Goal: Communication & Community: Answer question/provide support

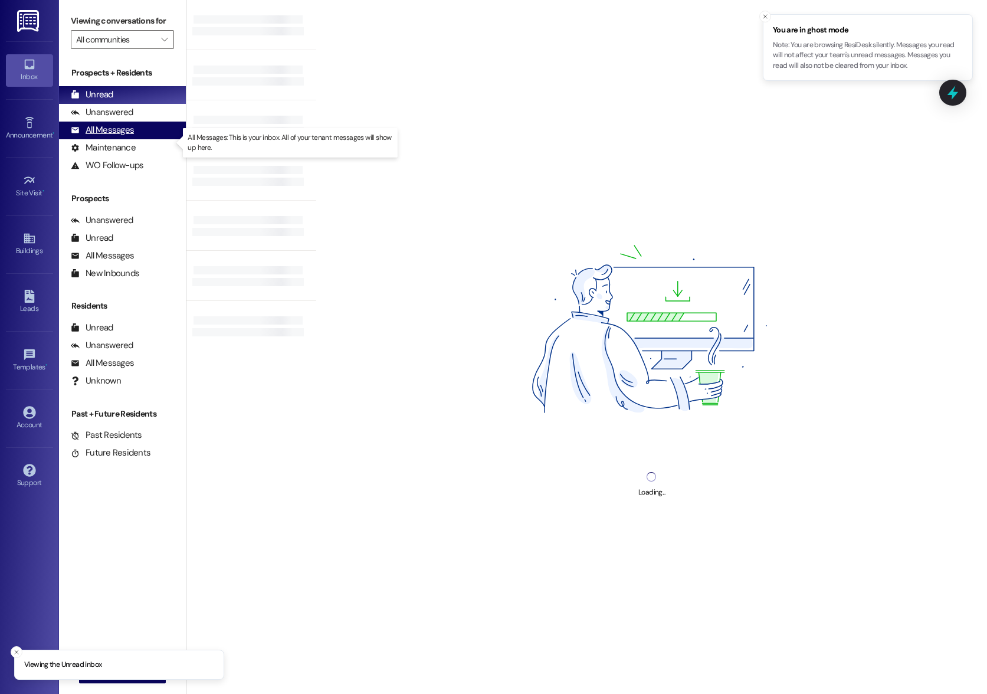
click at [103, 136] on div "All Messages" at bounding box center [102, 130] width 63 height 12
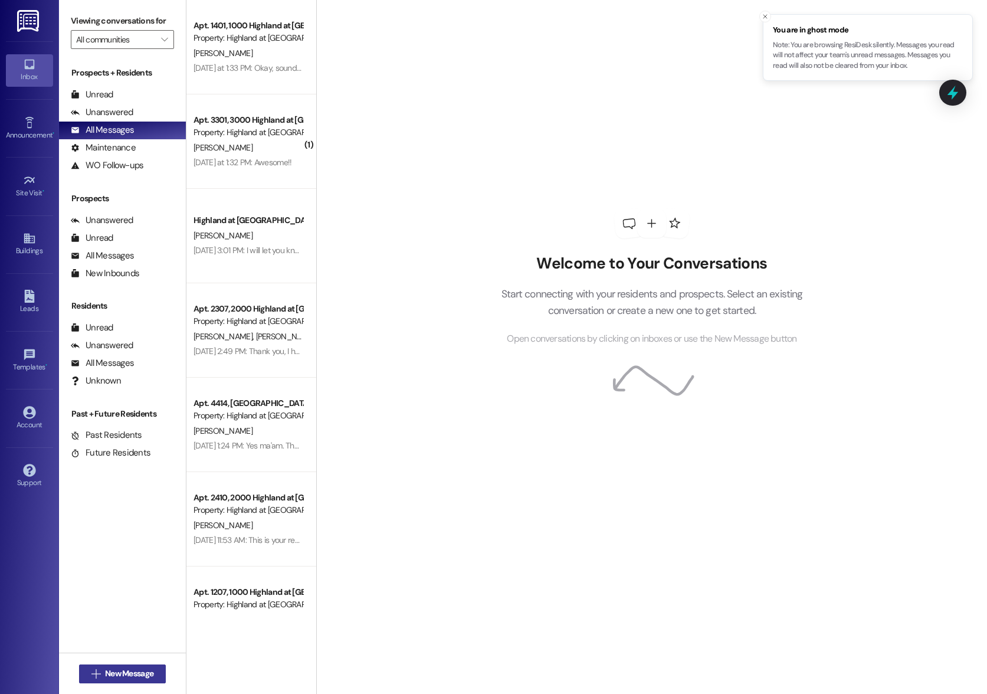
click at [103, 677] on span "New Message" at bounding box center [129, 673] width 53 height 12
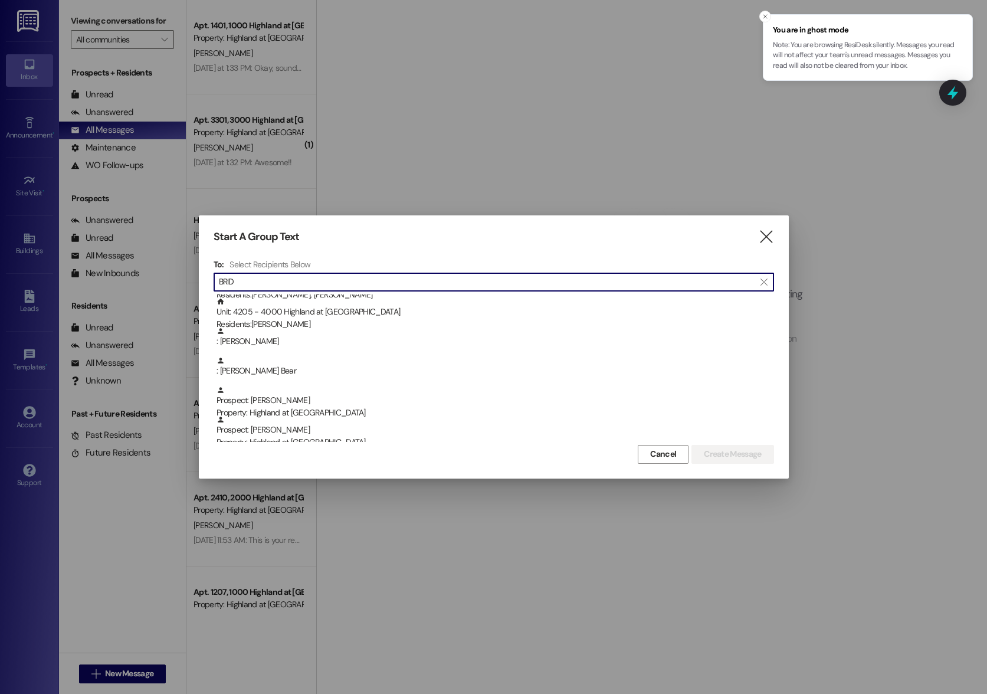
scroll to position [59, 0]
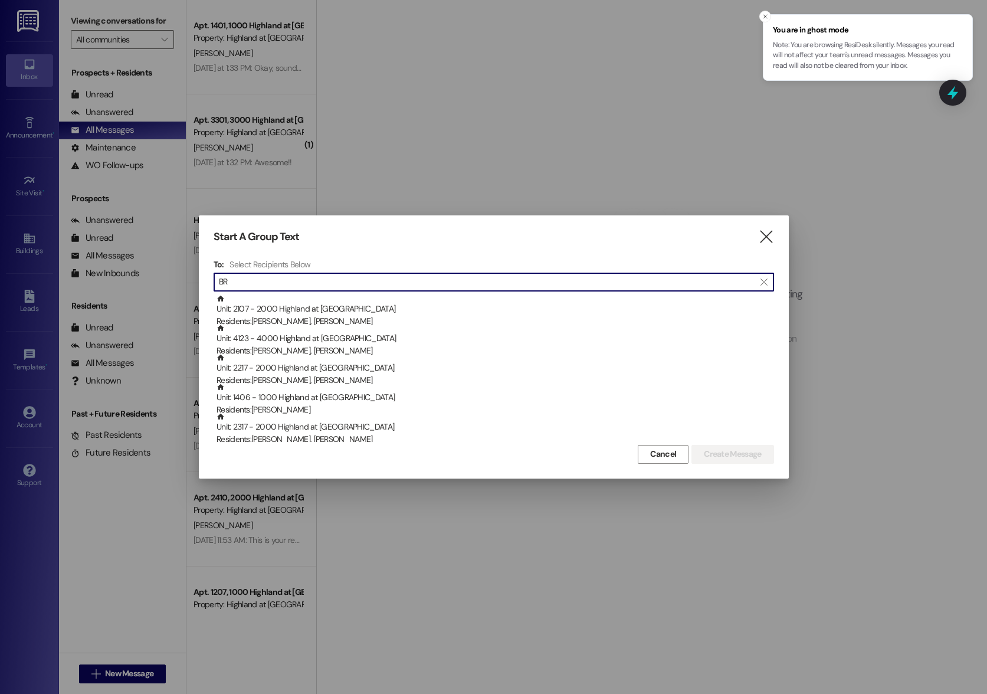
type input "B"
type input "2"
type input "B"
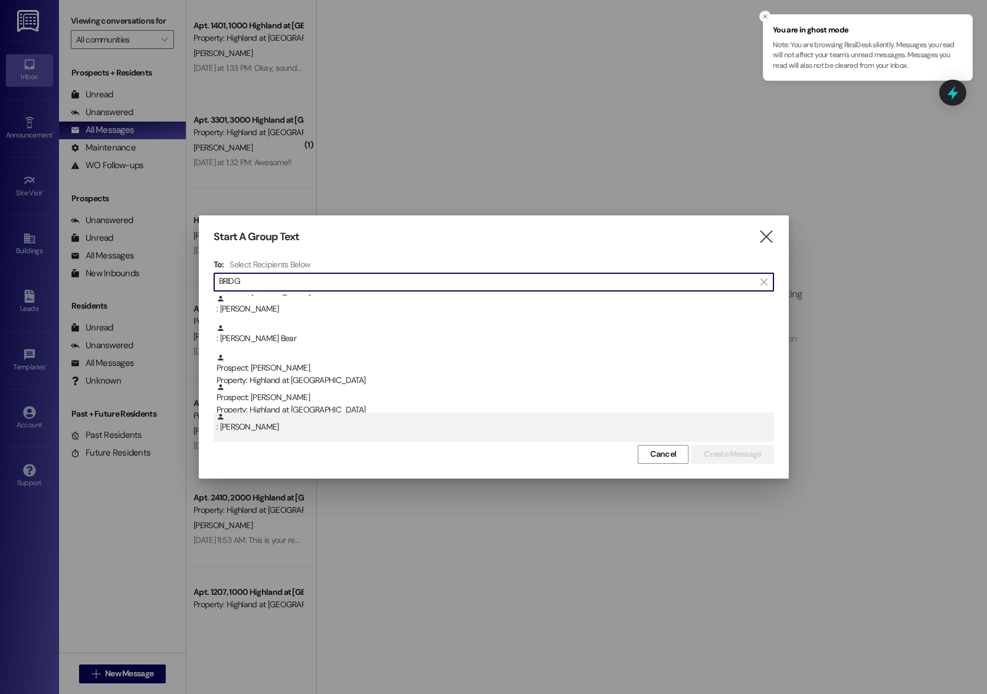
type input "BRIDG"
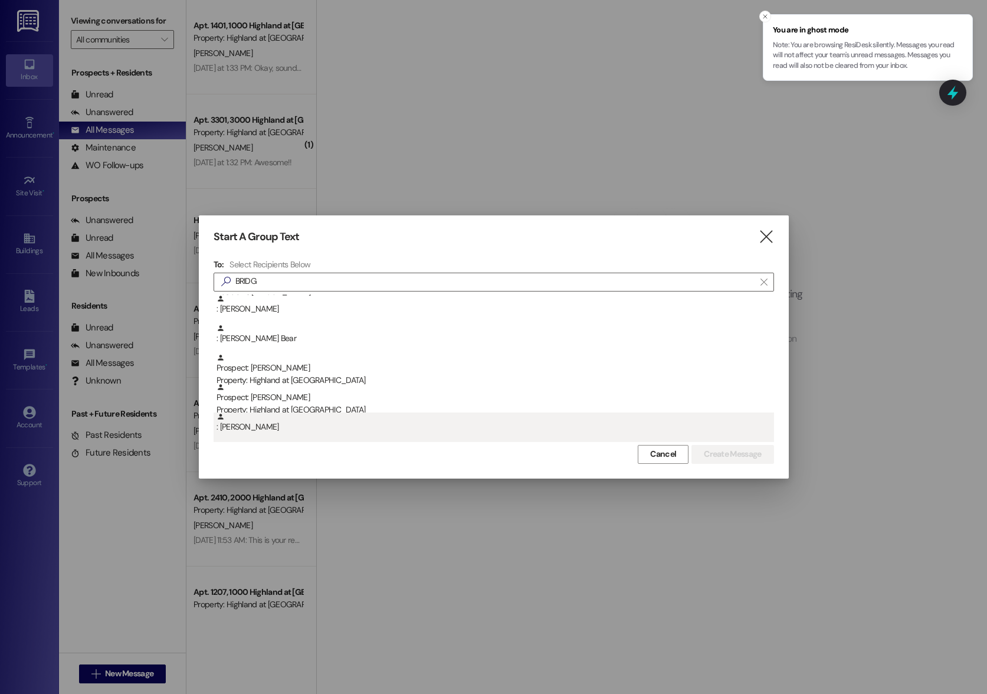
scroll to position [0, 0]
click at [269, 426] on div ": [PERSON_NAME]" at bounding box center [495, 422] width 557 height 21
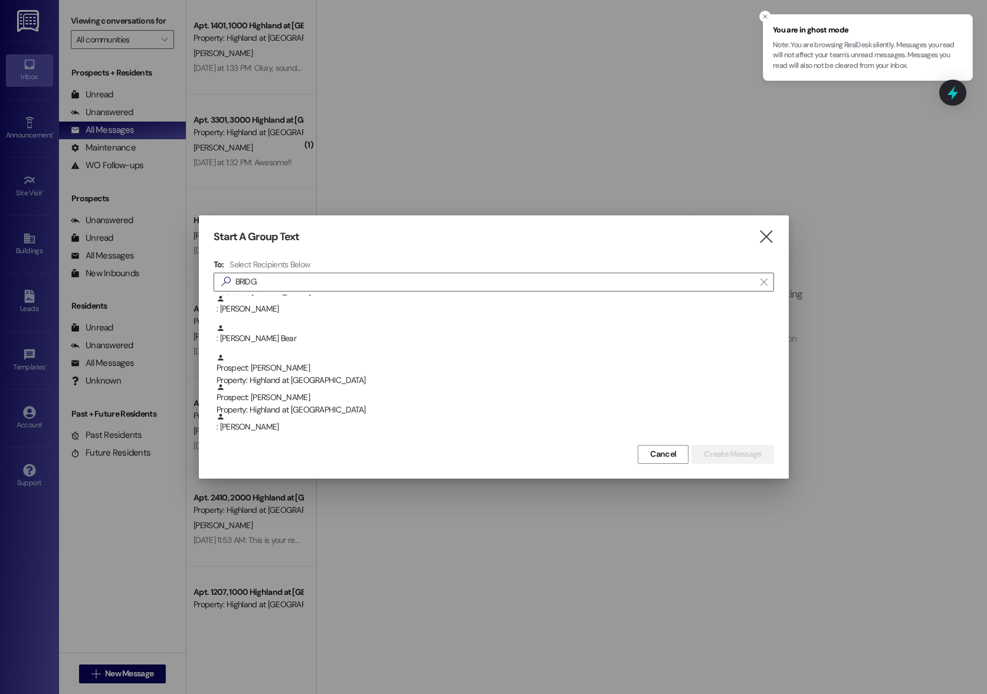
scroll to position [34, 0]
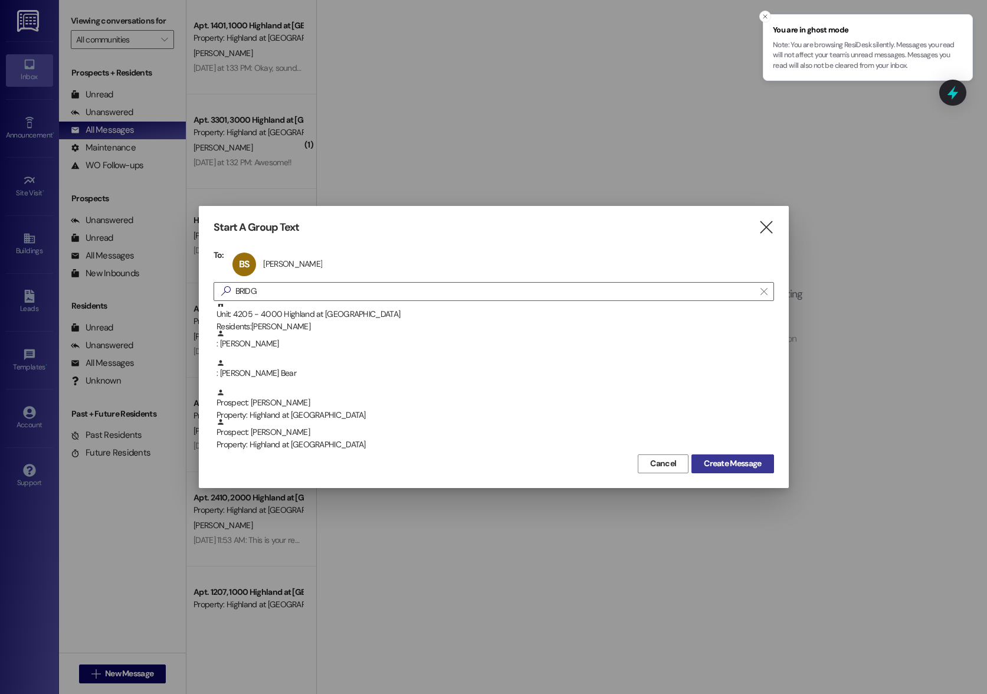
click at [707, 461] on span "Create Message" at bounding box center [732, 463] width 57 height 12
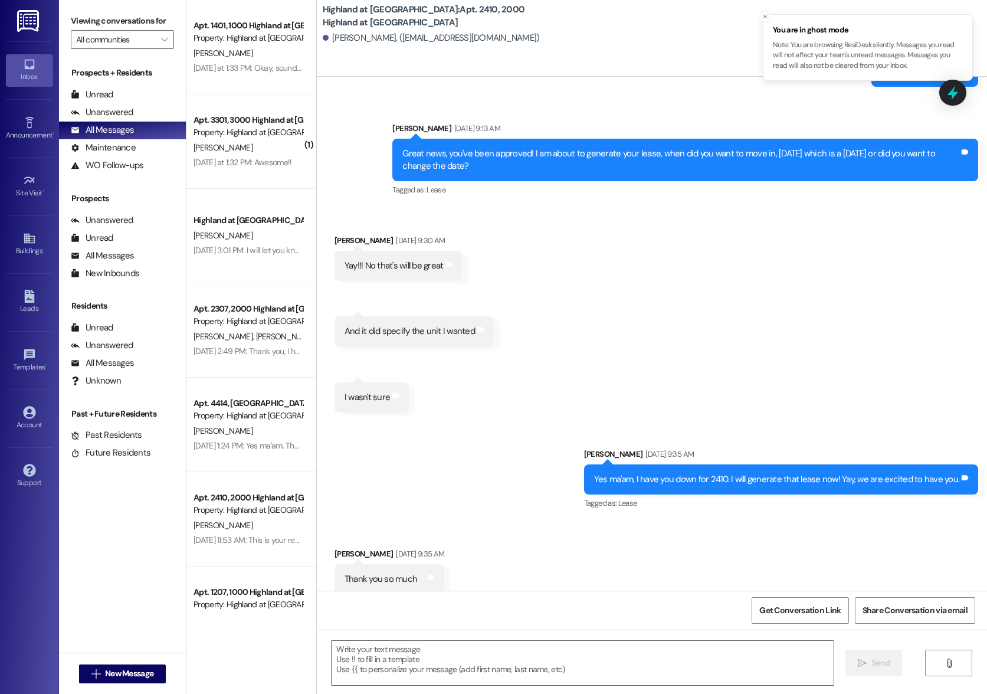
scroll to position [982, 0]
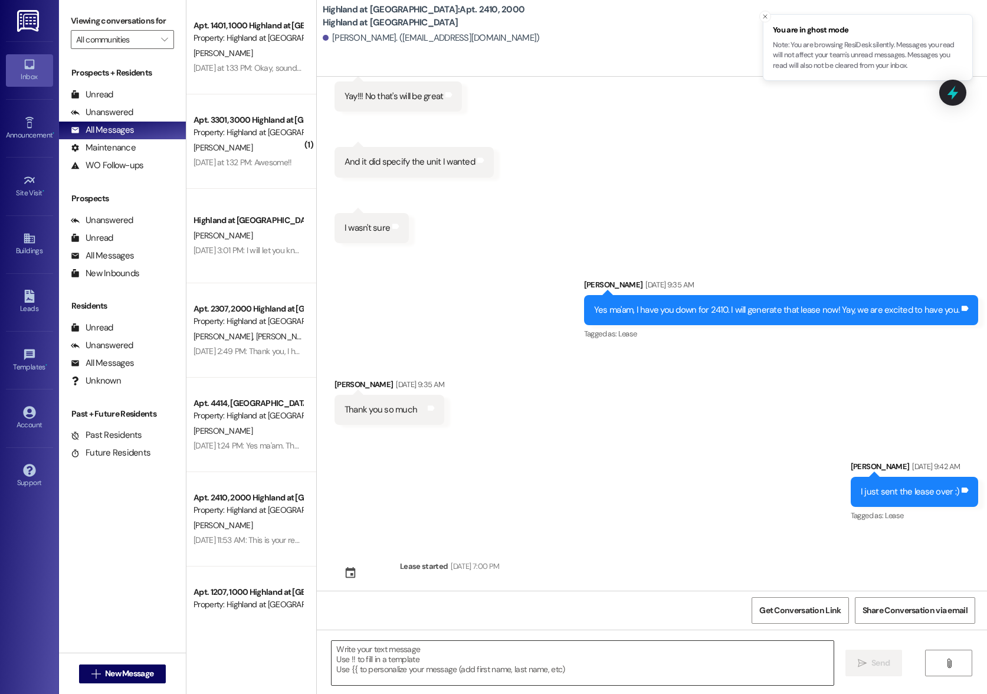
click at [448, 649] on textarea at bounding box center [582, 663] width 501 height 44
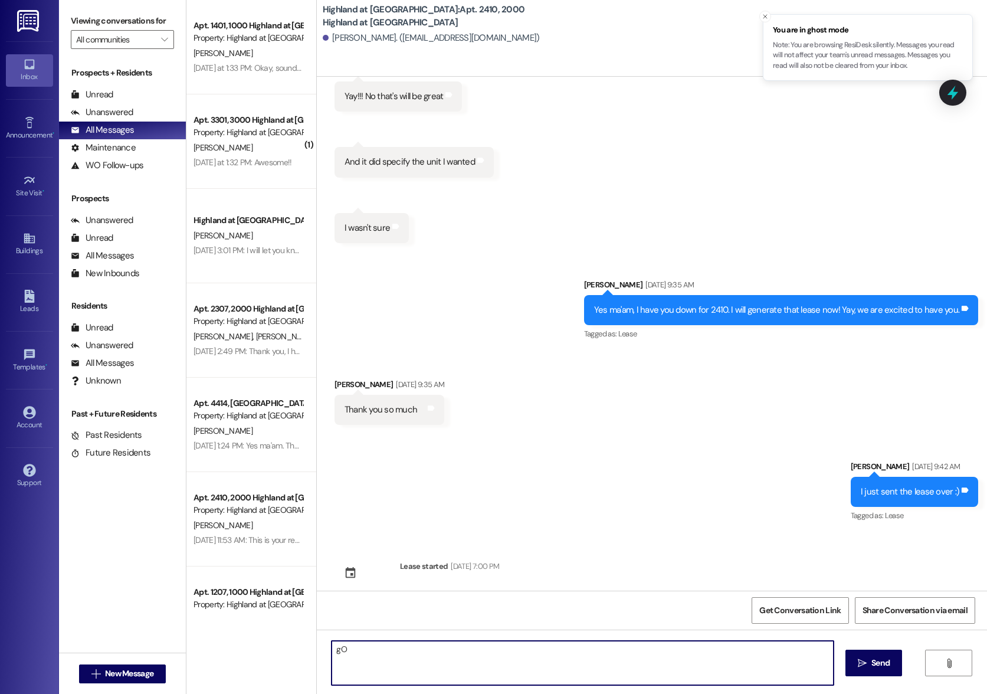
type textarea "g"
type textarea "Goor morning, i'm hoping that your move in is going well. Just wanted to remind…"
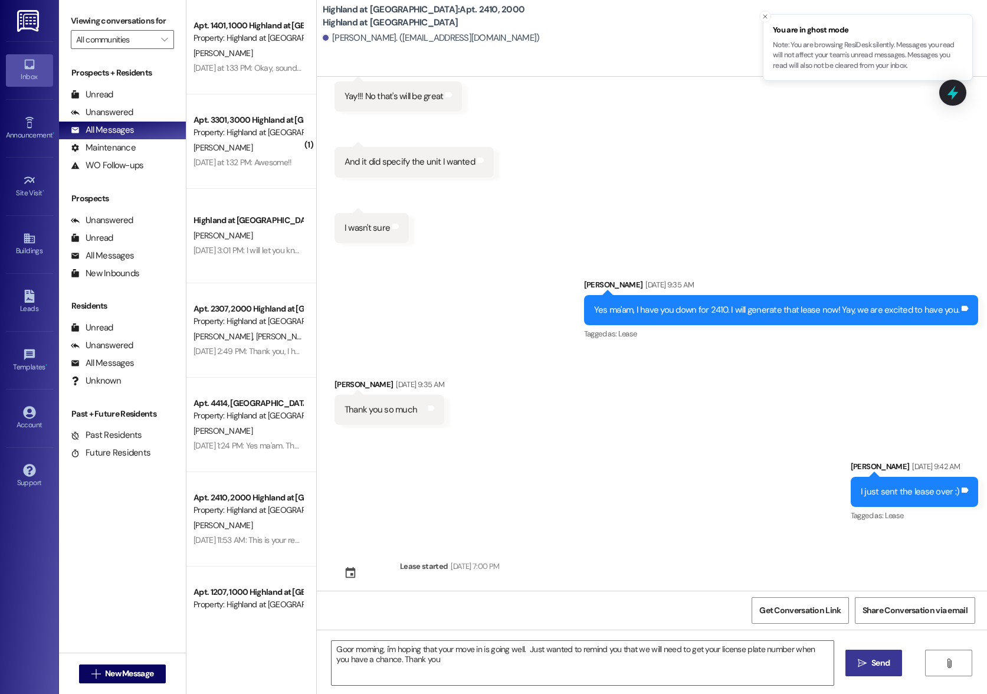
click at [881, 666] on span "Send" at bounding box center [880, 663] width 18 height 12
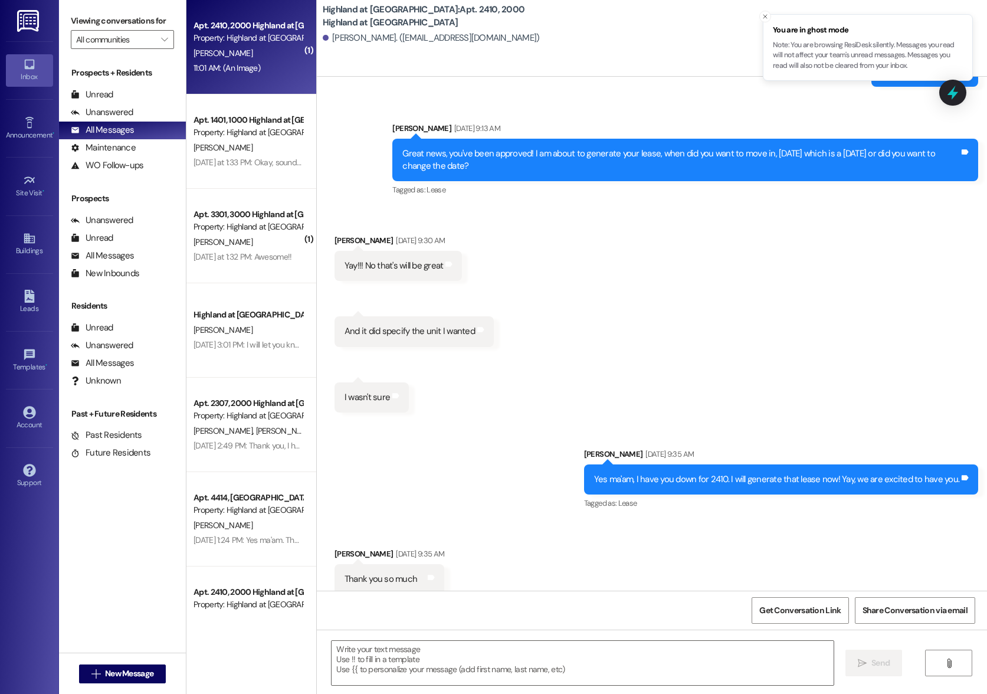
scroll to position [1267, 0]
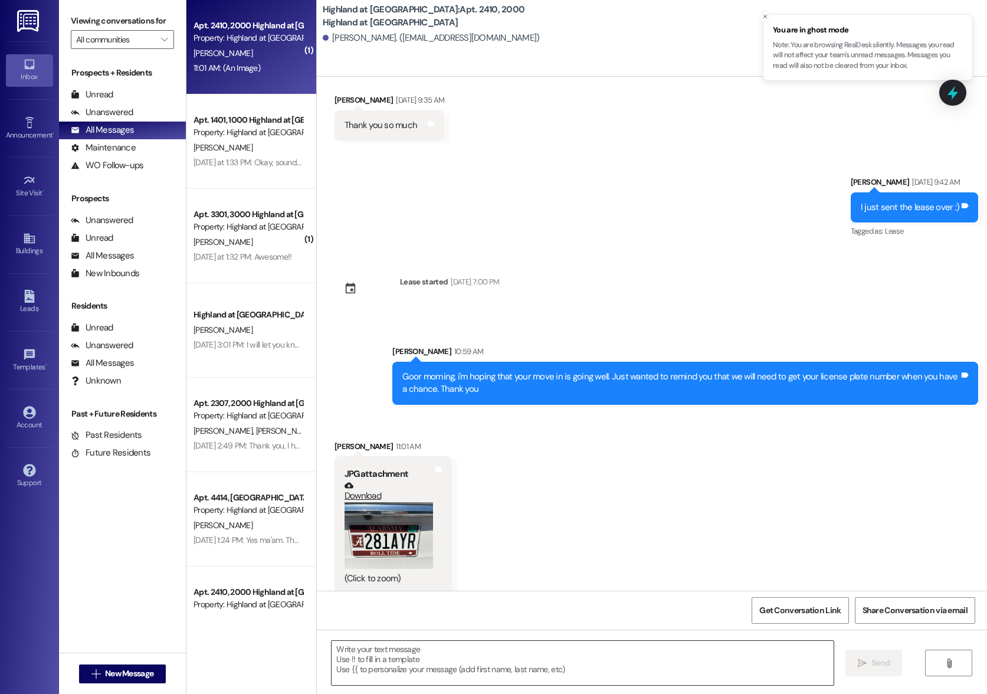
click at [478, 654] on textarea at bounding box center [582, 663] width 501 height 44
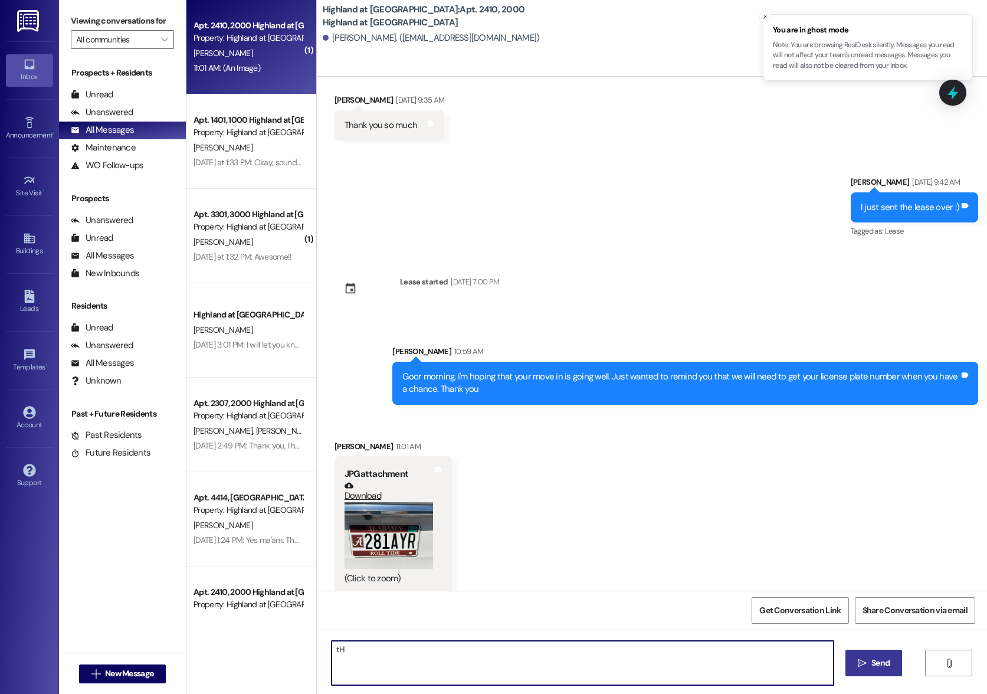
type textarea "t"
type textarea "Thank you"
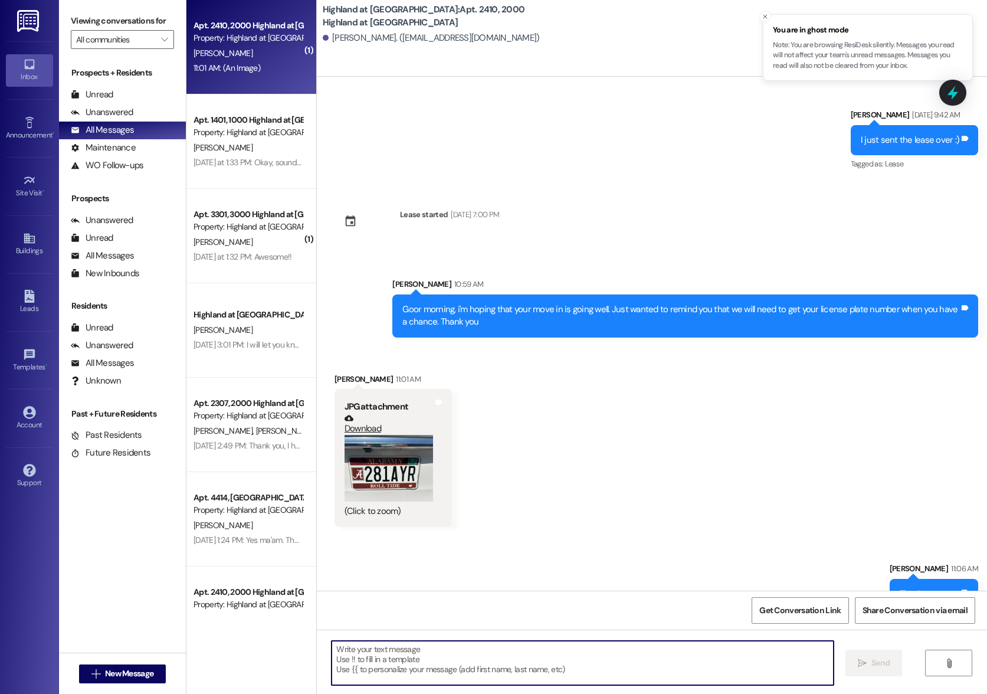
scroll to position [1349, 0]
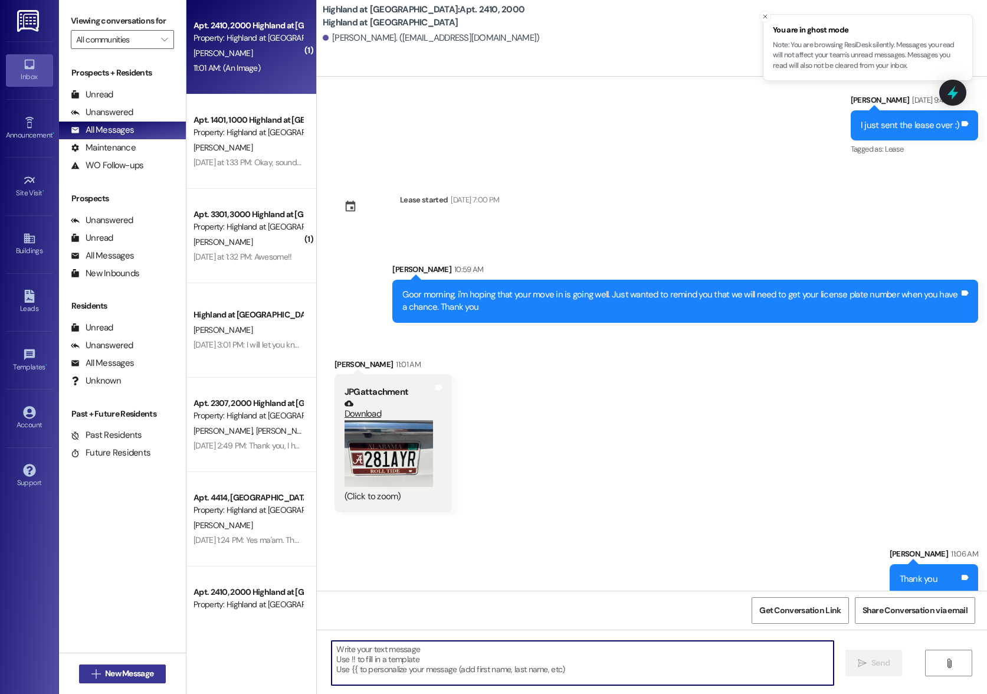
click at [114, 675] on span "New Message" at bounding box center [129, 673] width 48 height 12
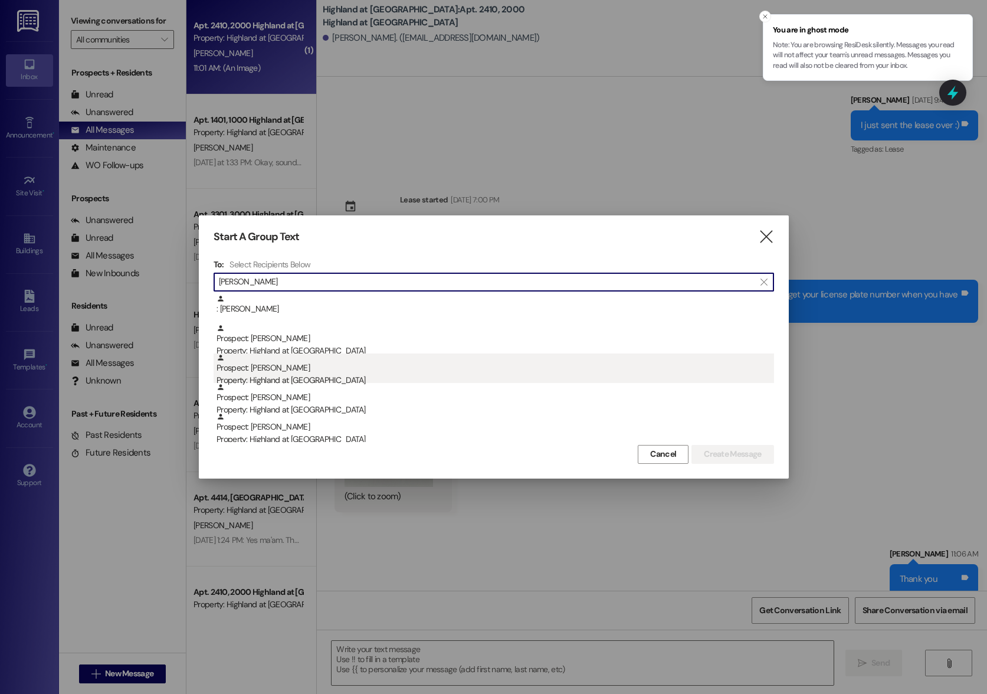
type input "[PERSON_NAME]"
click at [253, 369] on div "Prospect: [PERSON_NAME] Property: Highland at [GEOGRAPHIC_DATA]" at bounding box center [495, 370] width 557 height 34
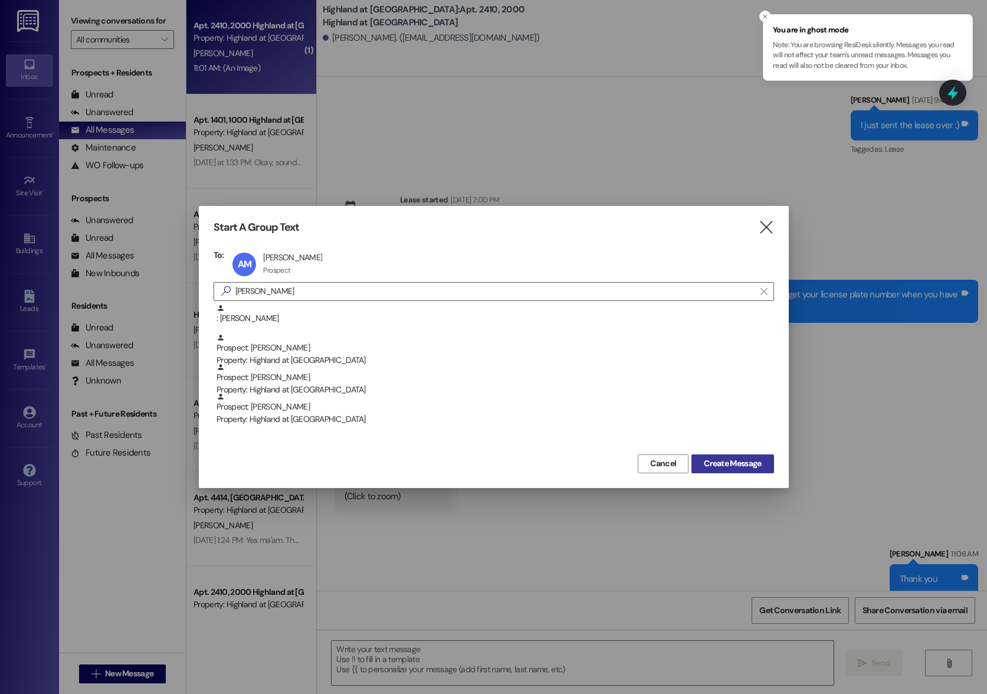
click at [736, 460] on span "Create Message" at bounding box center [732, 463] width 57 height 12
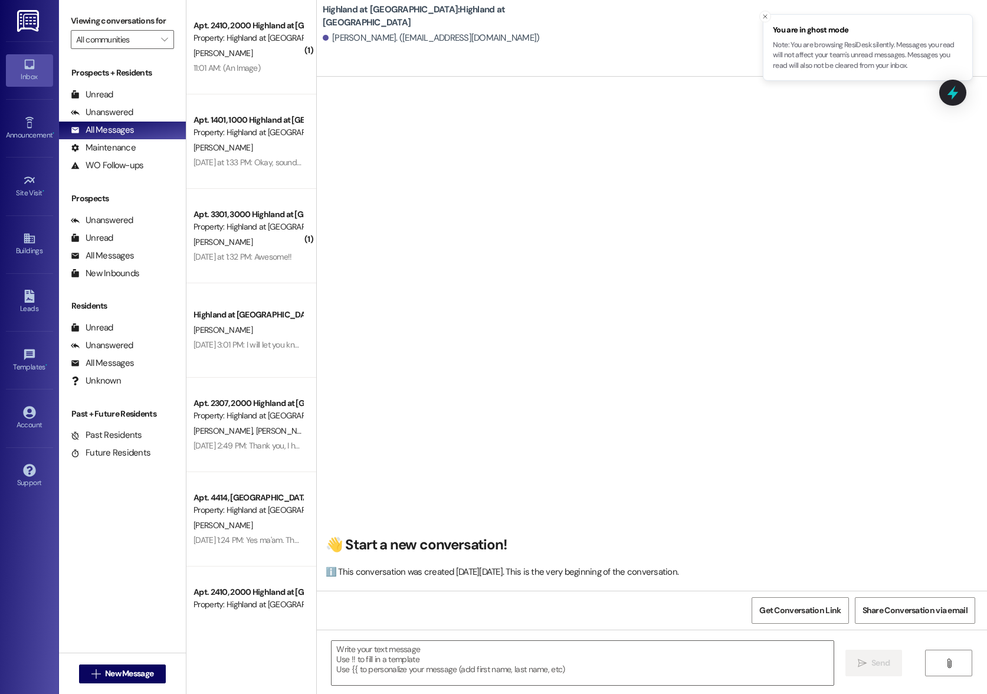
scroll to position [0, 0]
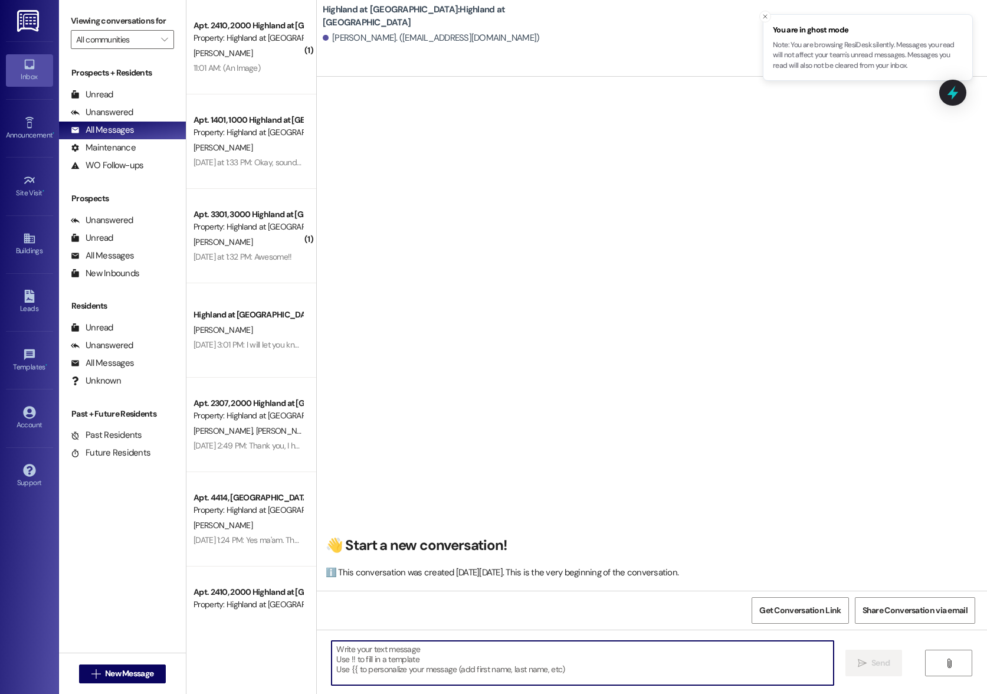
click at [511, 655] on textarea at bounding box center [582, 663] width 501 height 44
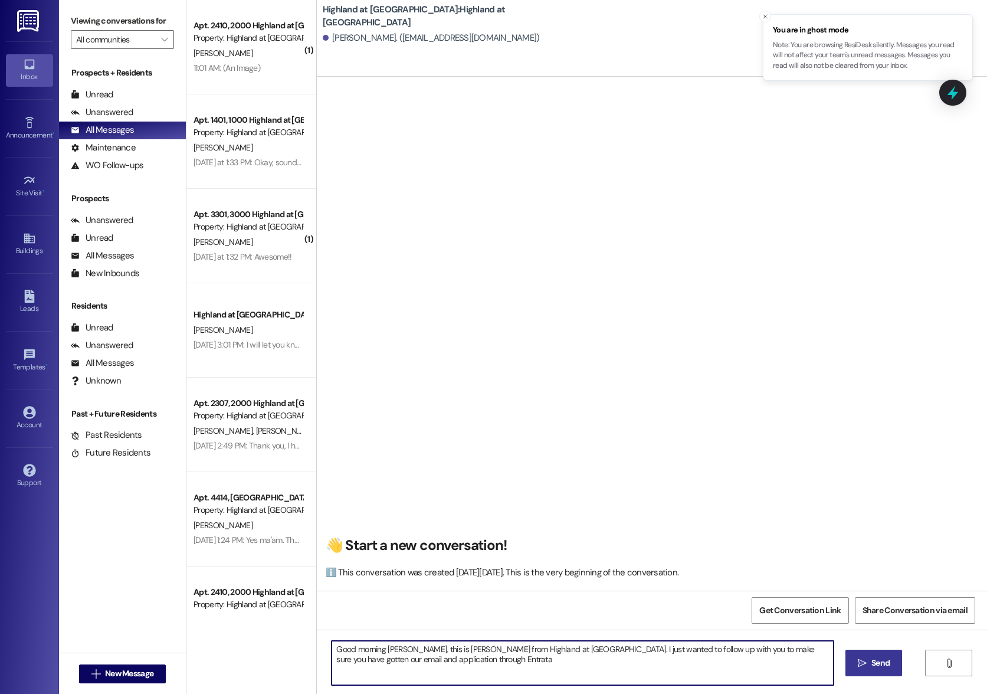
type textarea "Good morning [PERSON_NAME], this is [PERSON_NAME] from Highland at [GEOGRAPHIC_…"
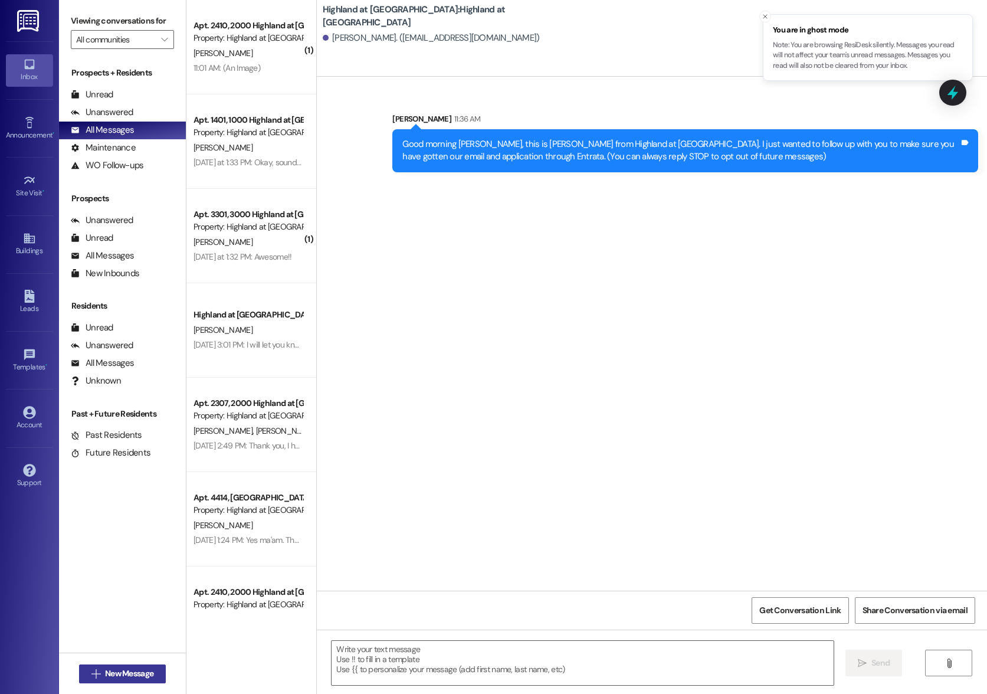
click at [118, 680] on button " New Message" at bounding box center [122, 673] width 87 height 19
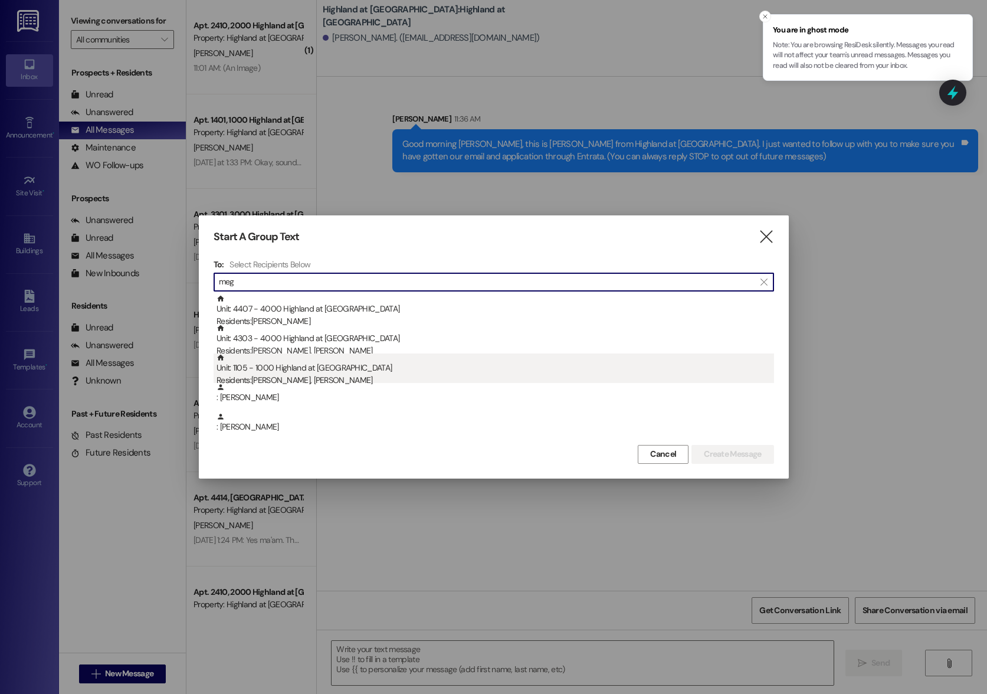
type input "meg"
click at [364, 378] on div "Residents: [PERSON_NAME], [PERSON_NAME]" at bounding box center [495, 380] width 557 height 12
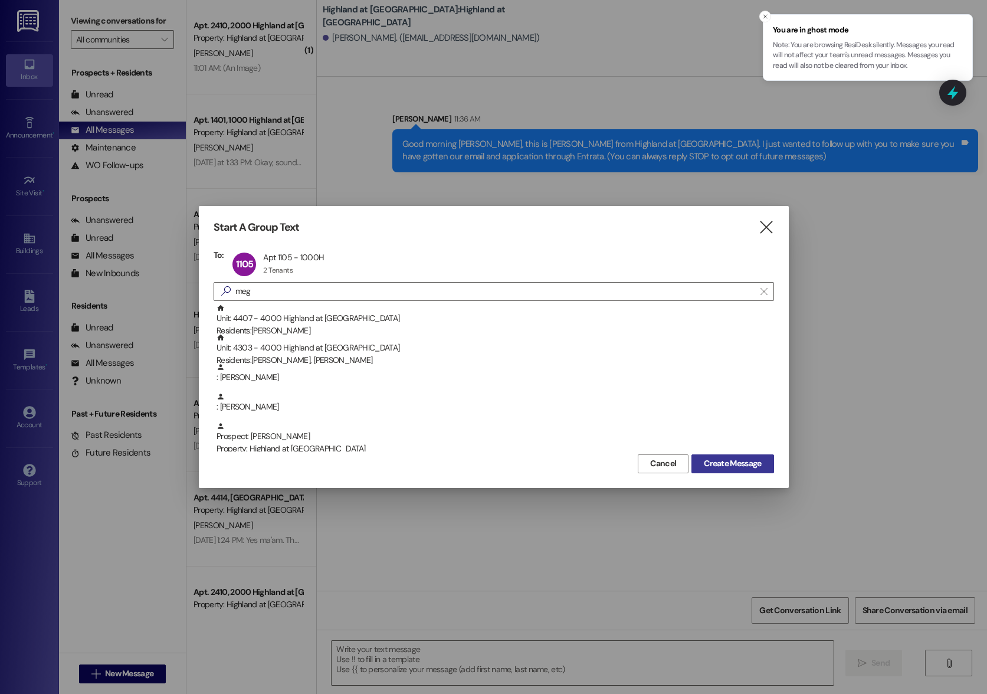
click at [735, 463] on span "Create Message" at bounding box center [732, 463] width 57 height 12
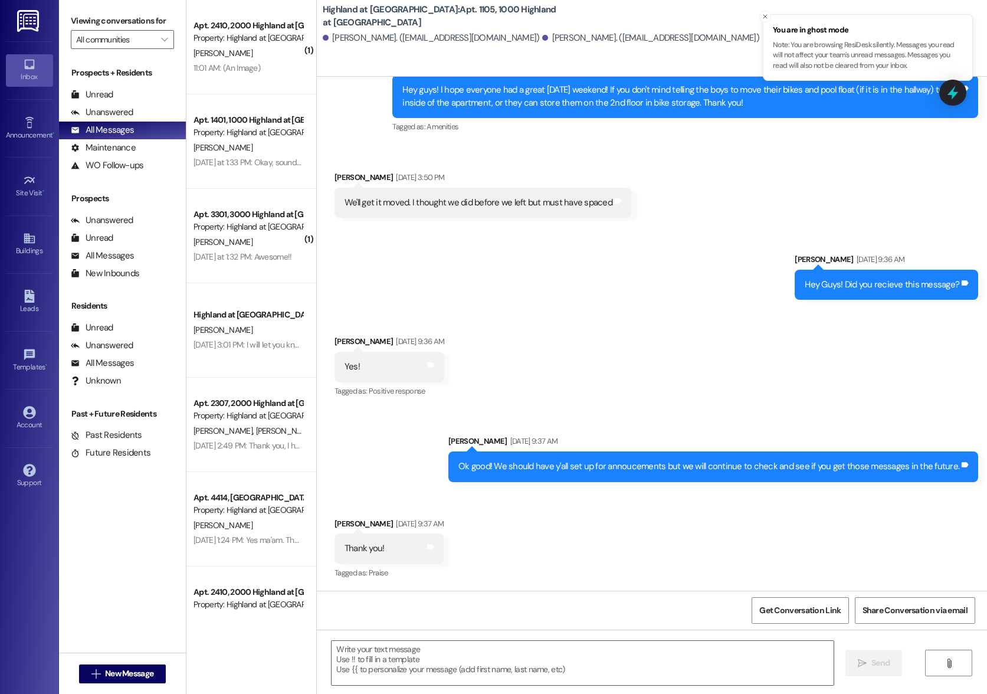
scroll to position [2928, 0]
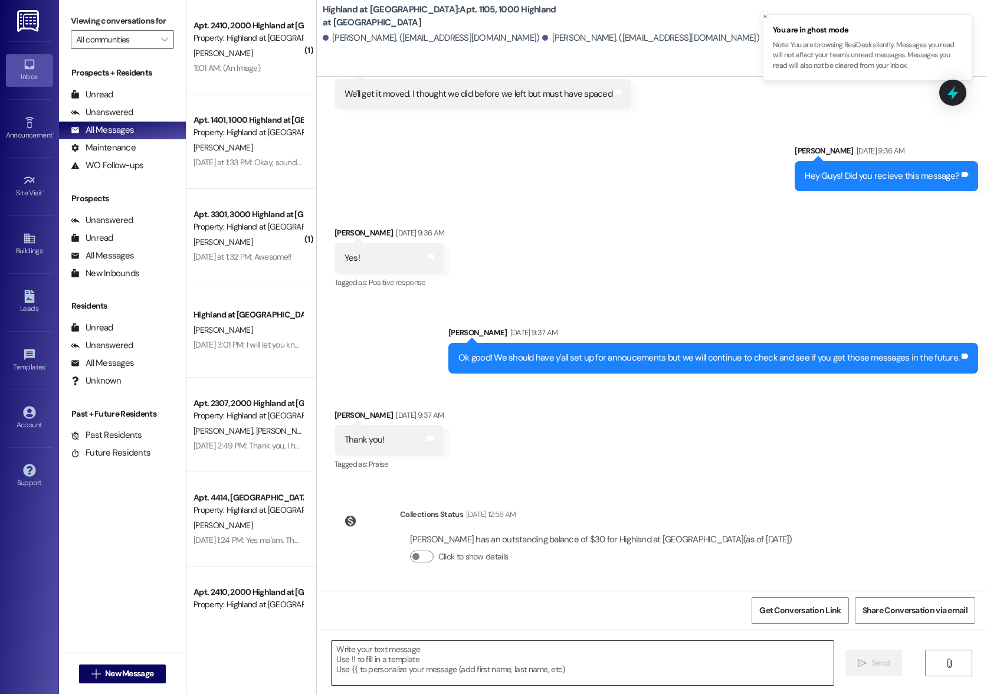
click at [446, 662] on textarea at bounding box center [582, 663] width 501 height 44
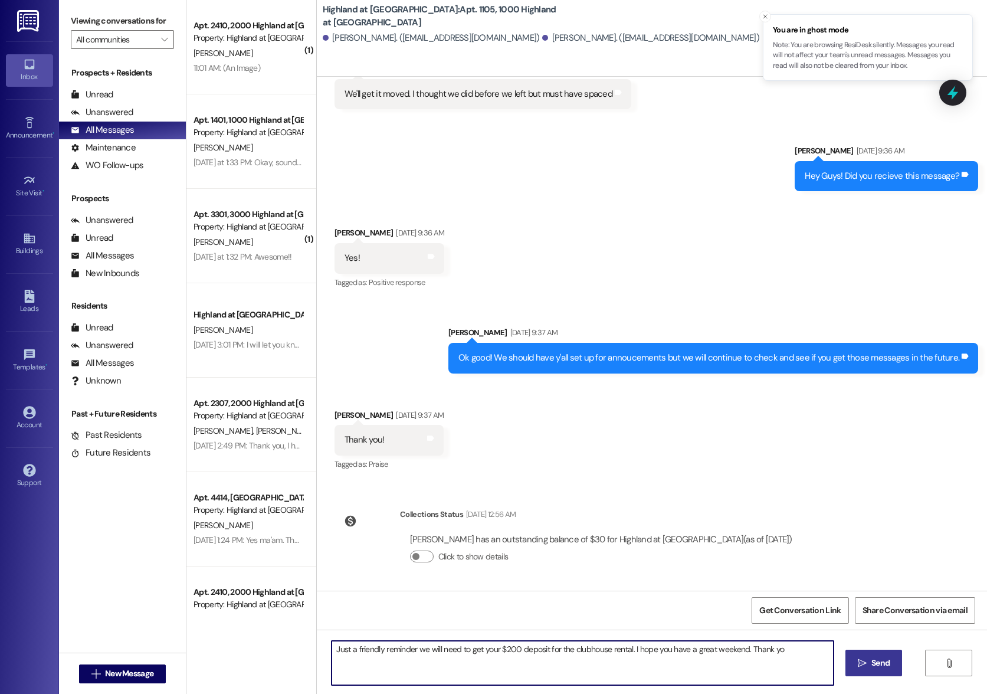
type textarea "Just a friendly reminder we will need to get your $200 deposit for the clubhous…"
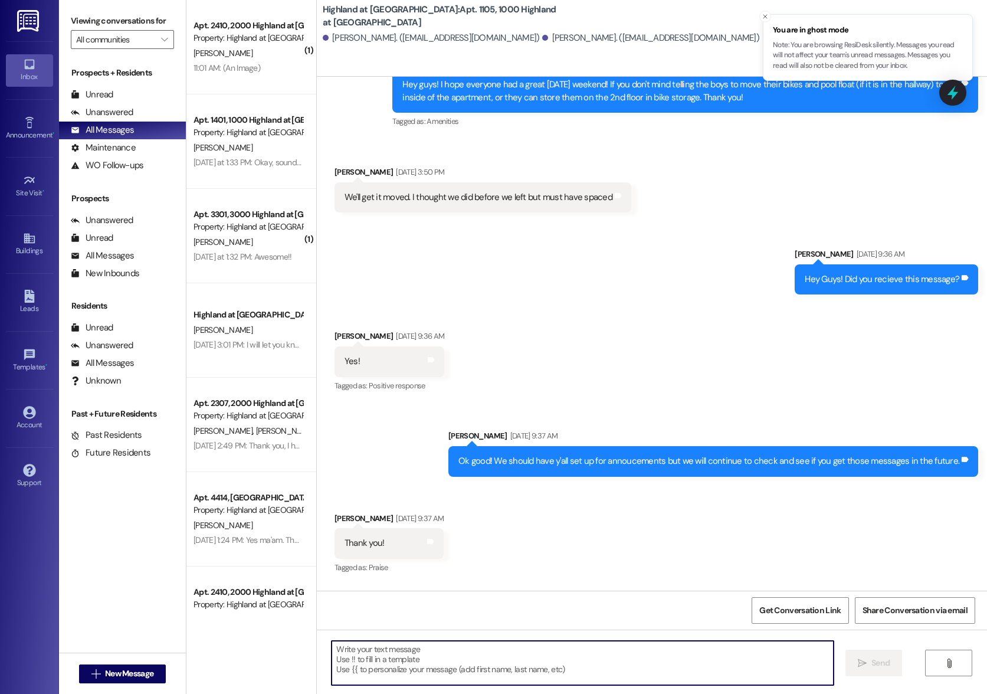
scroll to position [2819, 0]
